Goal: Task Accomplishment & Management: Manage account settings

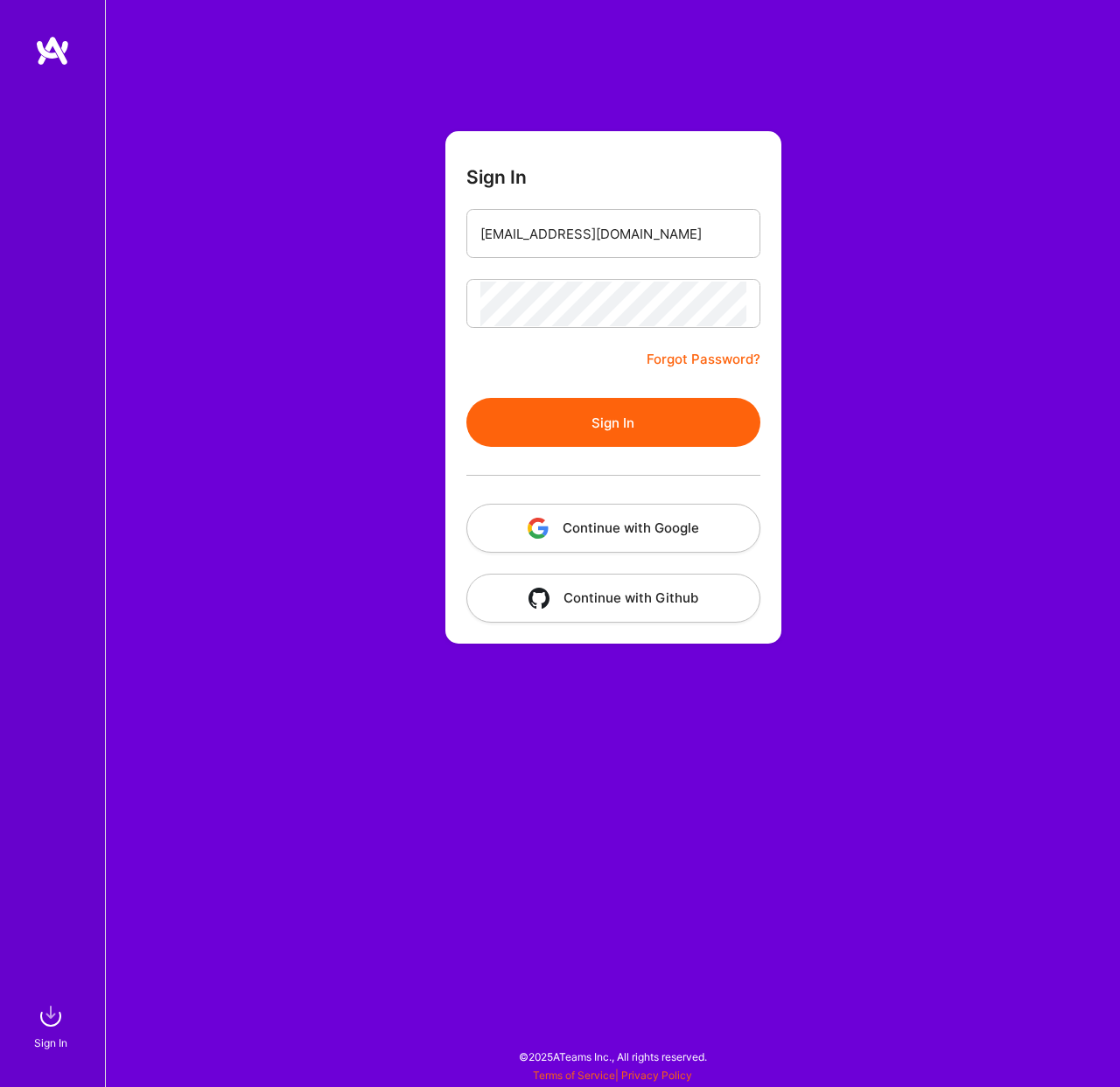
click at [656, 435] on button "Sign In" at bounding box center [614, 422] width 294 height 49
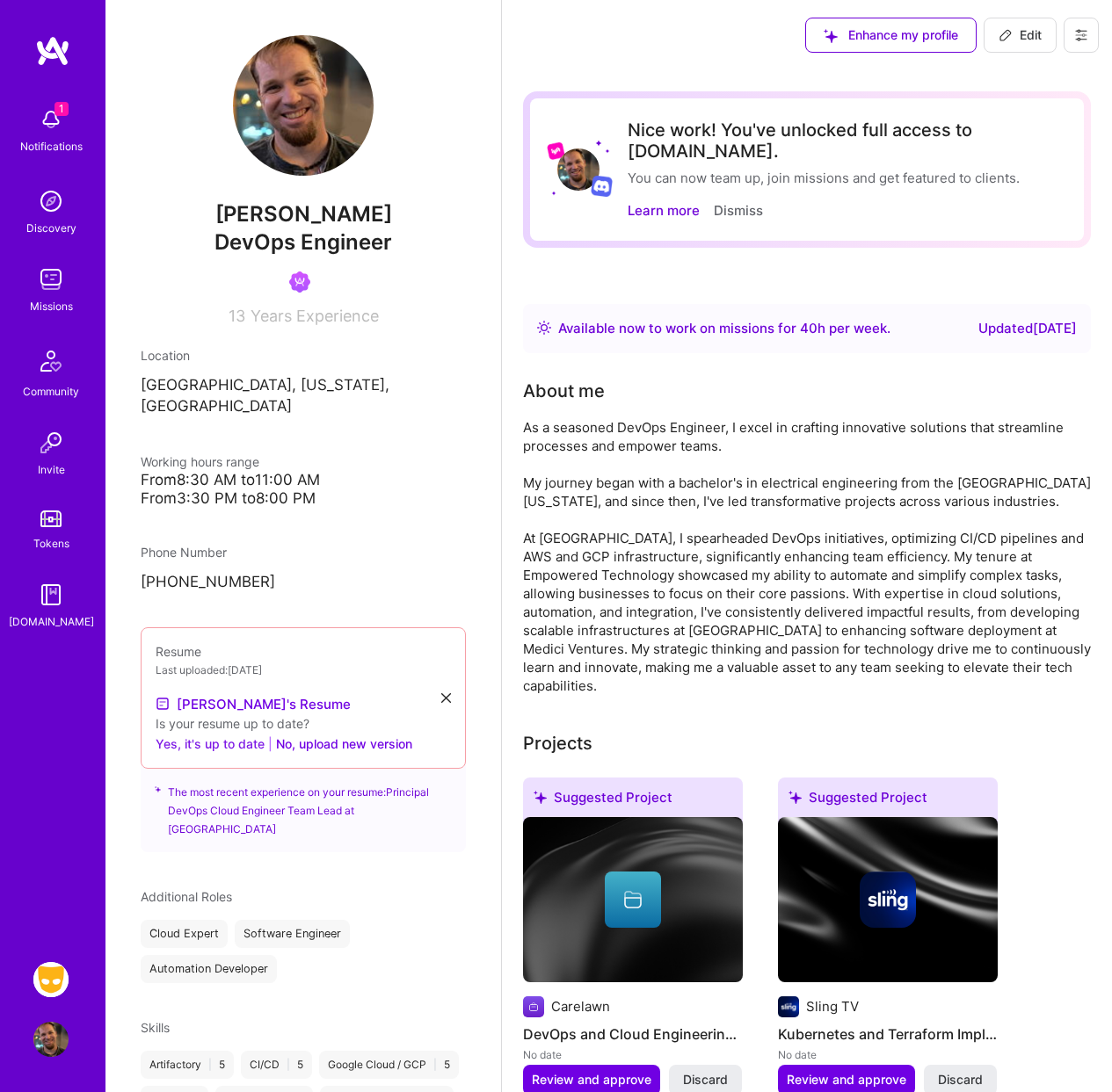
click at [212, 733] on button "Yes, it's up to date" at bounding box center [210, 743] width 109 height 22
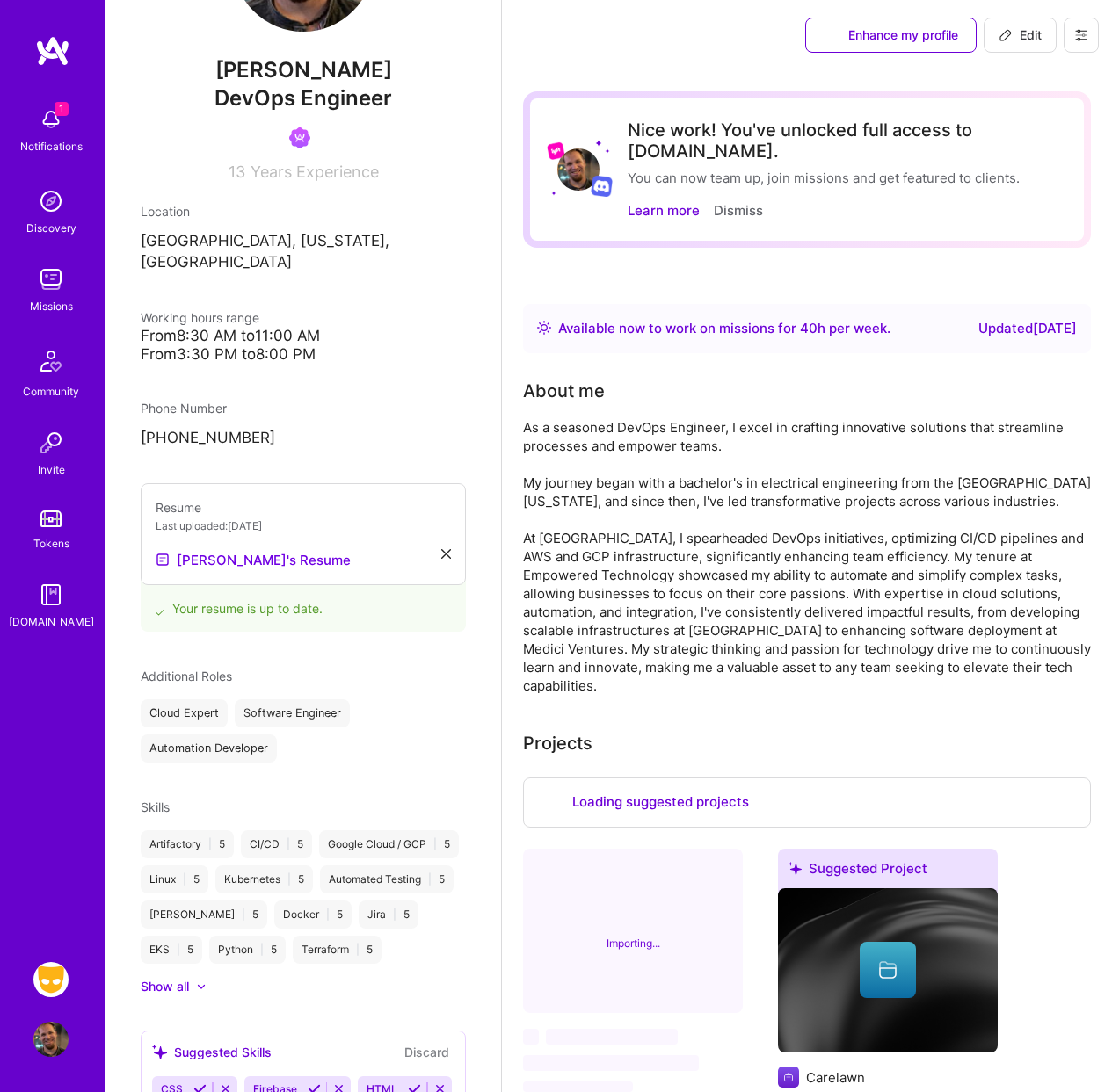
scroll to position [145, 0]
drag, startPoint x: 308, startPoint y: 816, endPoint x: 300, endPoint y: 822, distance: 10.0
click at [308, 830] on div "CI/CD | 5" at bounding box center [276, 844] width 71 height 28
click at [296, 830] on div "CI/CD | 5" at bounding box center [276, 844] width 71 height 28
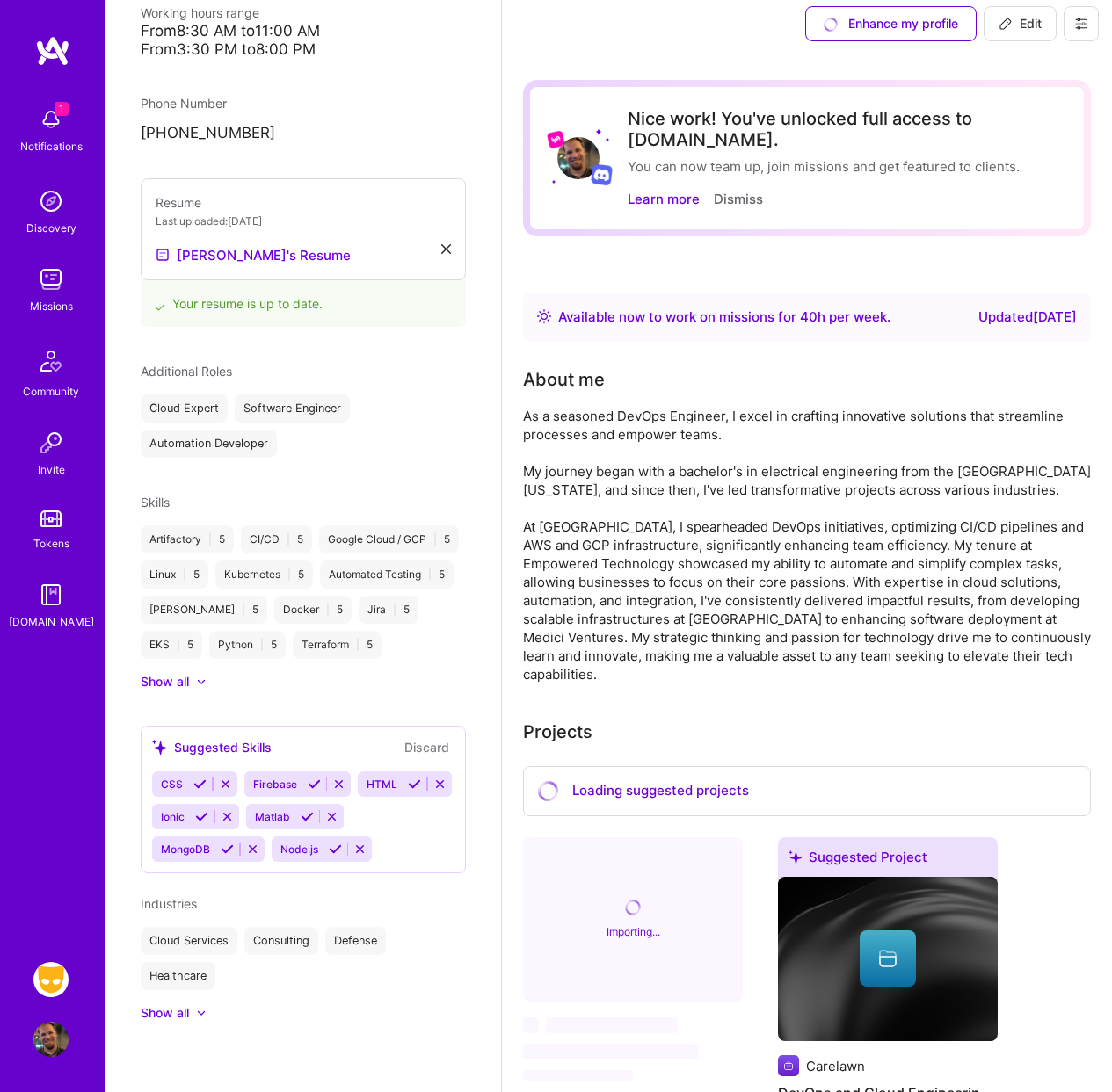
scroll to position [25, 0]
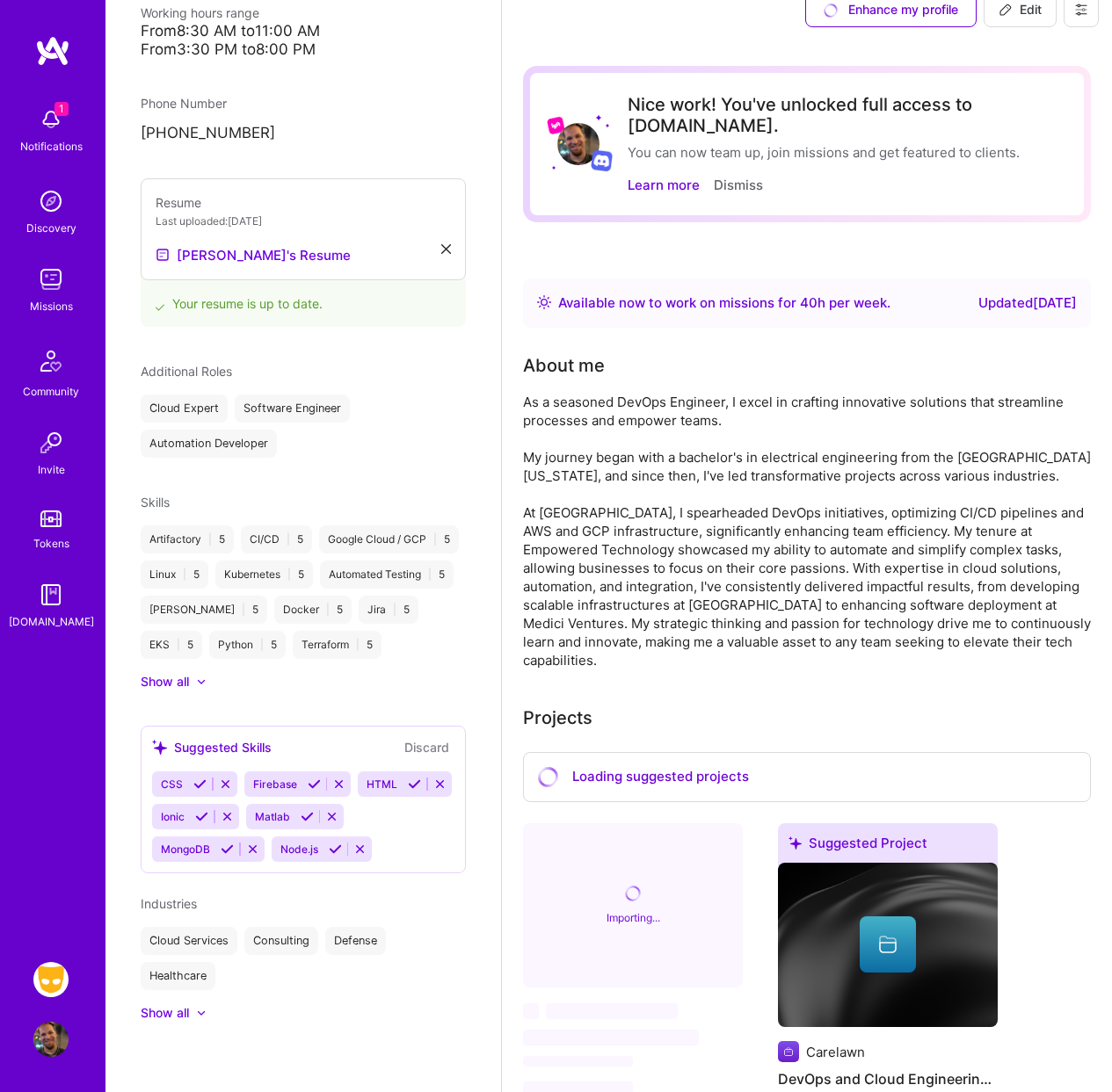
click at [63, 972] on img at bounding box center [51, 980] width 36 height 36
